Goal: Task Accomplishment & Management: Use online tool/utility

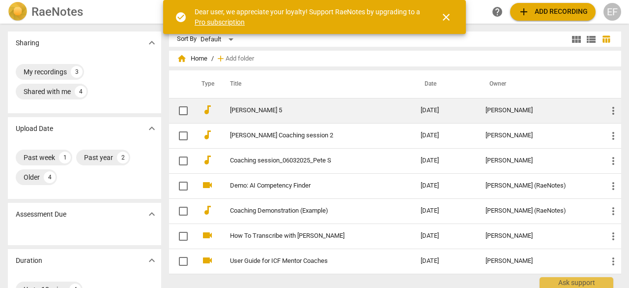
click at [289, 111] on link "[PERSON_NAME] 5" at bounding box center [307, 110] width 155 height 7
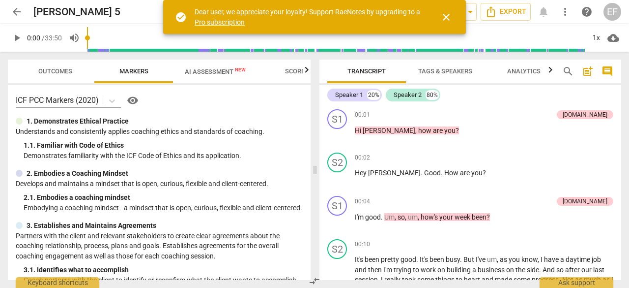
click at [220, 72] on span "AI Assessment New" at bounding box center [215, 71] width 61 height 7
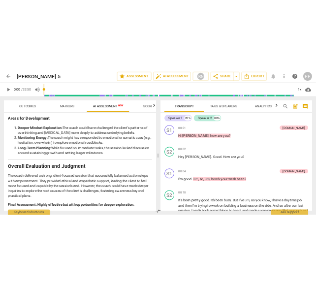
scroll to position [1514, 0]
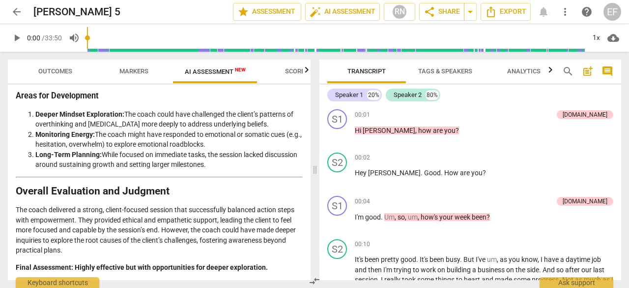
drag, startPoint x: 622, startPoint y: 106, endPoint x: 629, endPoint y: 122, distance: 17.4
click at [629, 122] on div "Transcript Tags & Speakers Analytics search post_add comment Speaker 1 20% Spea…" at bounding box center [473, 170] width 314 height 236
drag, startPoint x: 621, startPoint y: 104, endPoint x: 623, endPoint y: 112, distance: 8.1
click at [623, 112] on div "Transcript Tags & Speakers Analytics search post_add comment Speaker 1 20% Spea…" at bounding box center [473, 170] width 314 height 236
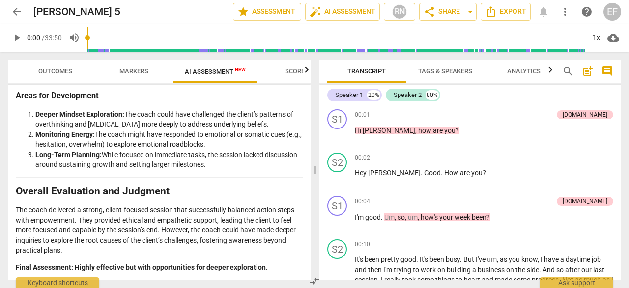
click at [110, 235] on p "The coach delivered a strong, client-focused session that successfully balanced…" at bounding box center [159, 230] width 287 height 51
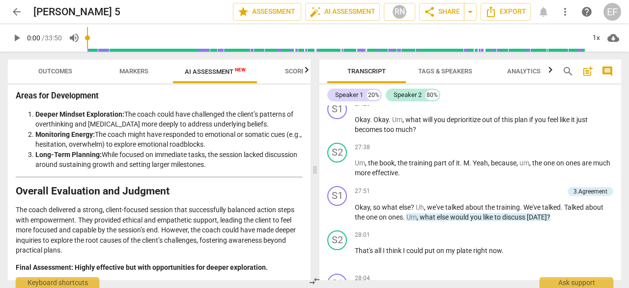
scroll to position [4846, 0]
